Goal: Check status: Check status

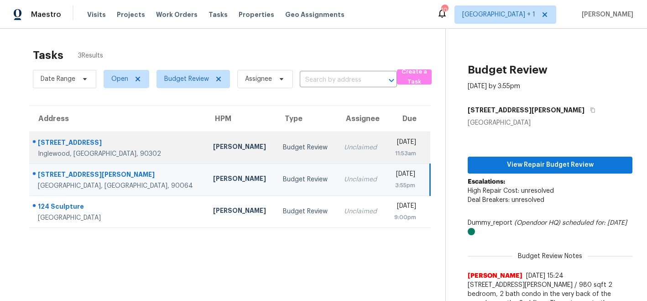
scroll to position [29, 0]
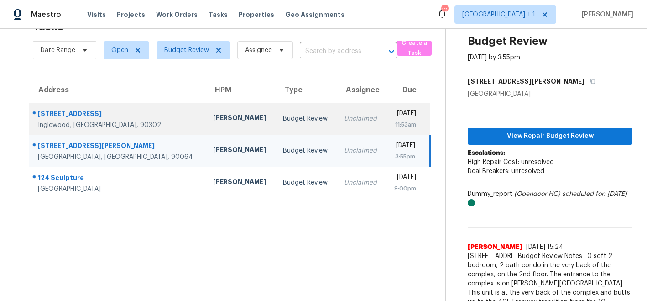
click at [213, 119] on div "[PERSON_NAME]" at bounding box center [240, 118] width 55 height 11
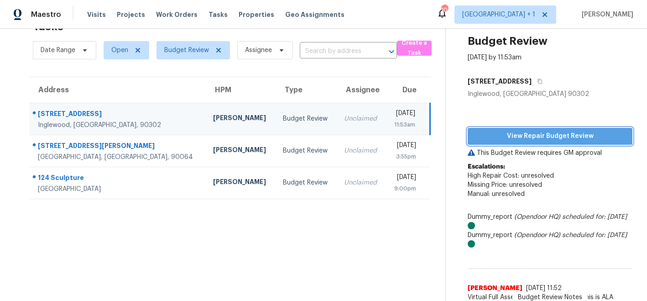
click at [502, 135] on span "View Repair Budget Review" at bounding box center [550, 136] width 150 height 11
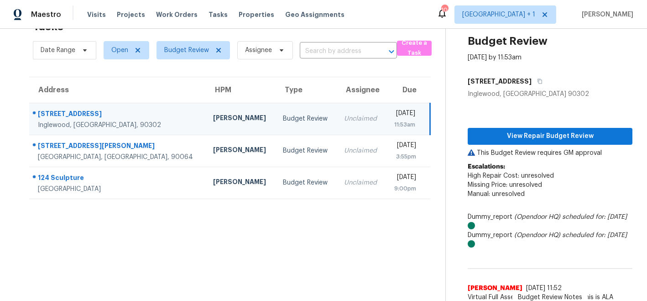
drag, startPoint x: 192, startPoint y: 262, endPoint x: 224, endPoint y: 209, distance: 61.7
click at [206, 125] on td "[PERSON_NAME]" at bounding box center [241, 119] width 70 height 32
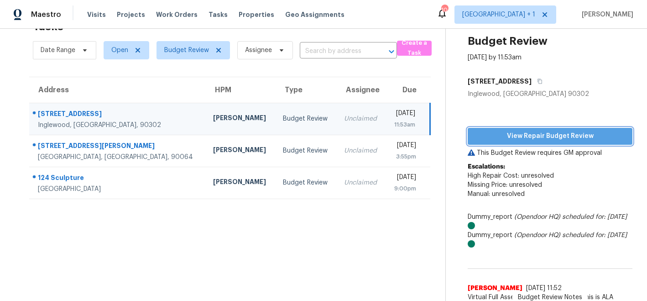
click at [504, 136] on span "View Repair Budget Review" at bounding box center [550, 136] width 150 height 11
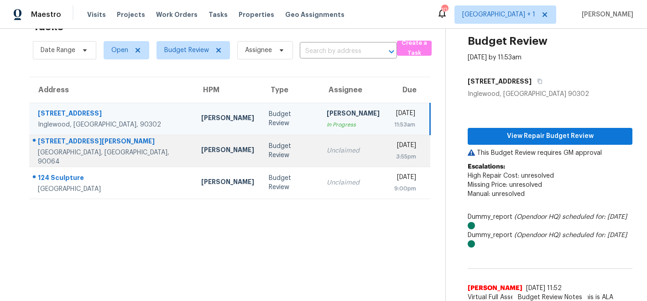
click at [201, 150] on div "[PERSON_NAME]" at bounding box center [227, 150] width 53 height 11
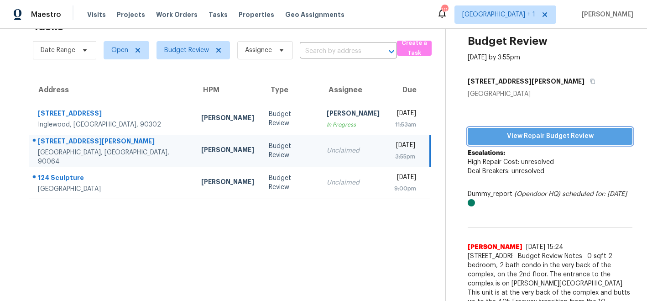
click at [526, 136] on span "View Repair Budget Review" at bounding box center [550, 136] width 150 height 11
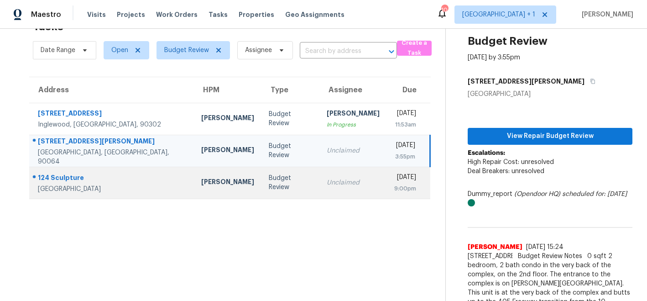
click at [201, 187] on div "[PERSON_NAME]" at bounding box center [227, 182] width 53 height 11
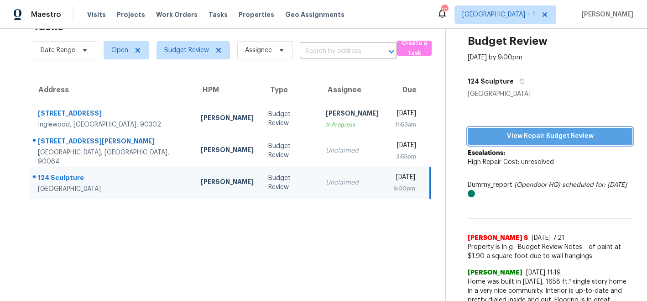
click at [513, 137] on span "View Repair Budget Review" at bounding box center [550, 136] width 150 height 11
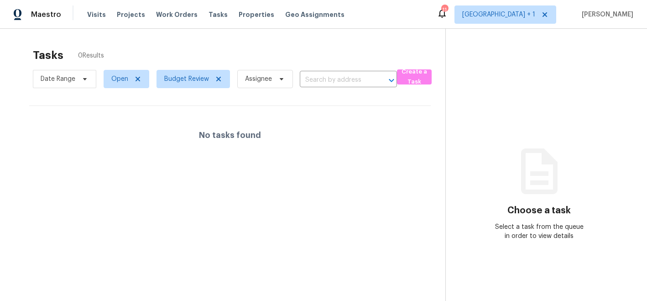
click at [251, 121] on div "No tasks found" at bounding box center [230, 135] width 402 height 58
